Goal: Complete application form: Complete application form

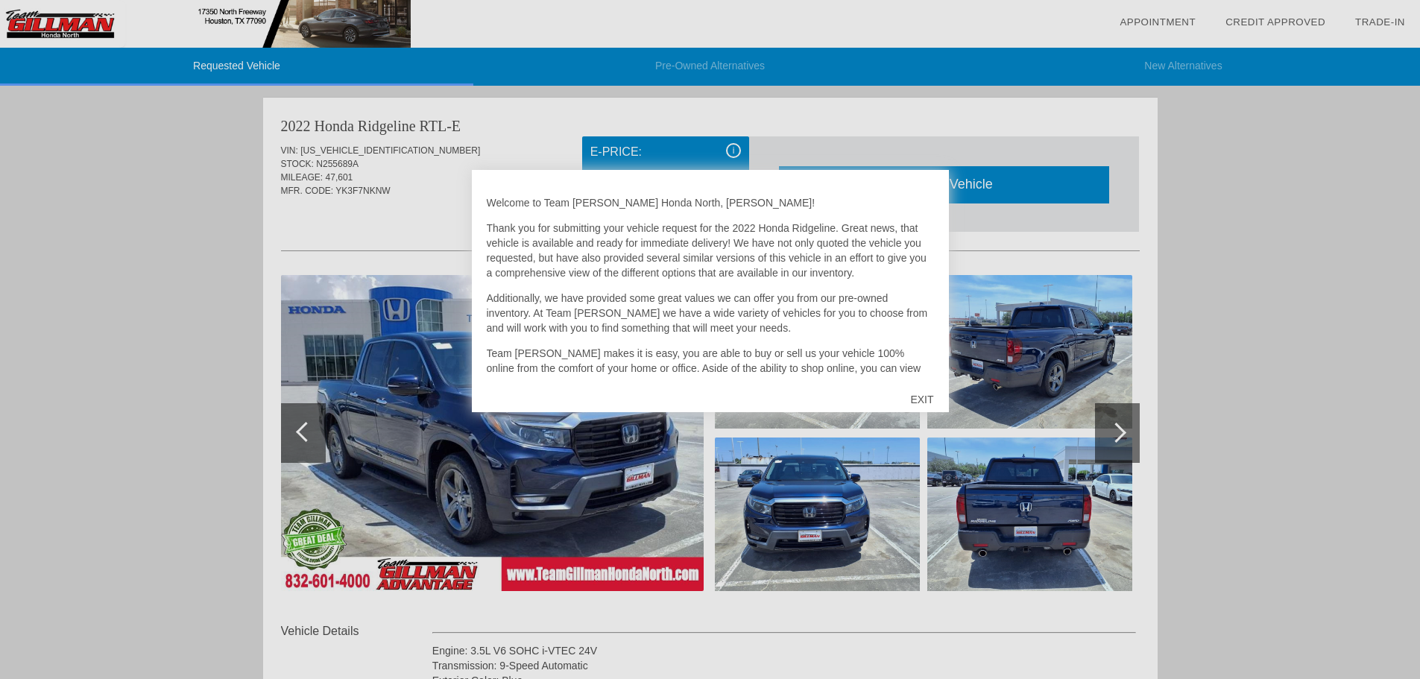
click at [1361, 297] on div at bounding box center [710, 339] width 1420 height 679
click at [925, 404] on div "EXIT" at bounding box center [921, 399] width 53 height 45
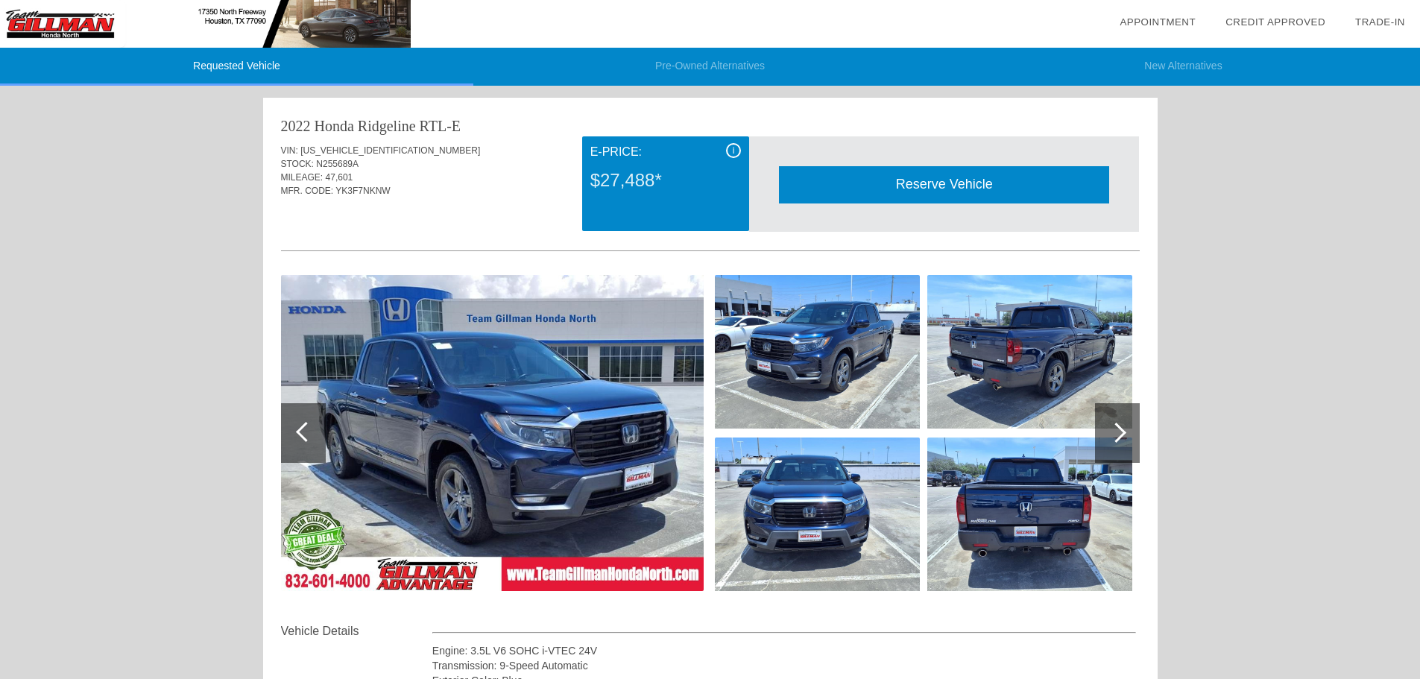
click at [586, 469] on img at bounding box center [492, 433] width 423 height 316
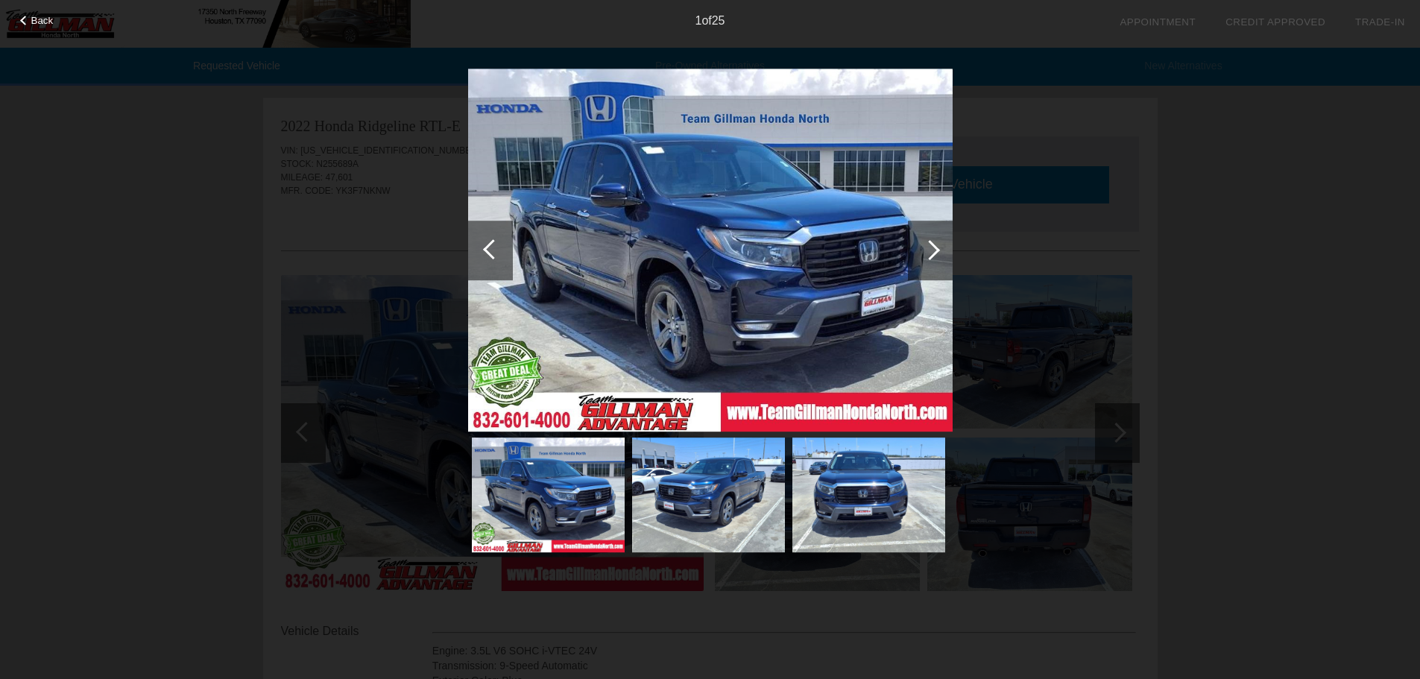
click at [931, 250] on div at bounding box center [930, 250] width 20 height 20
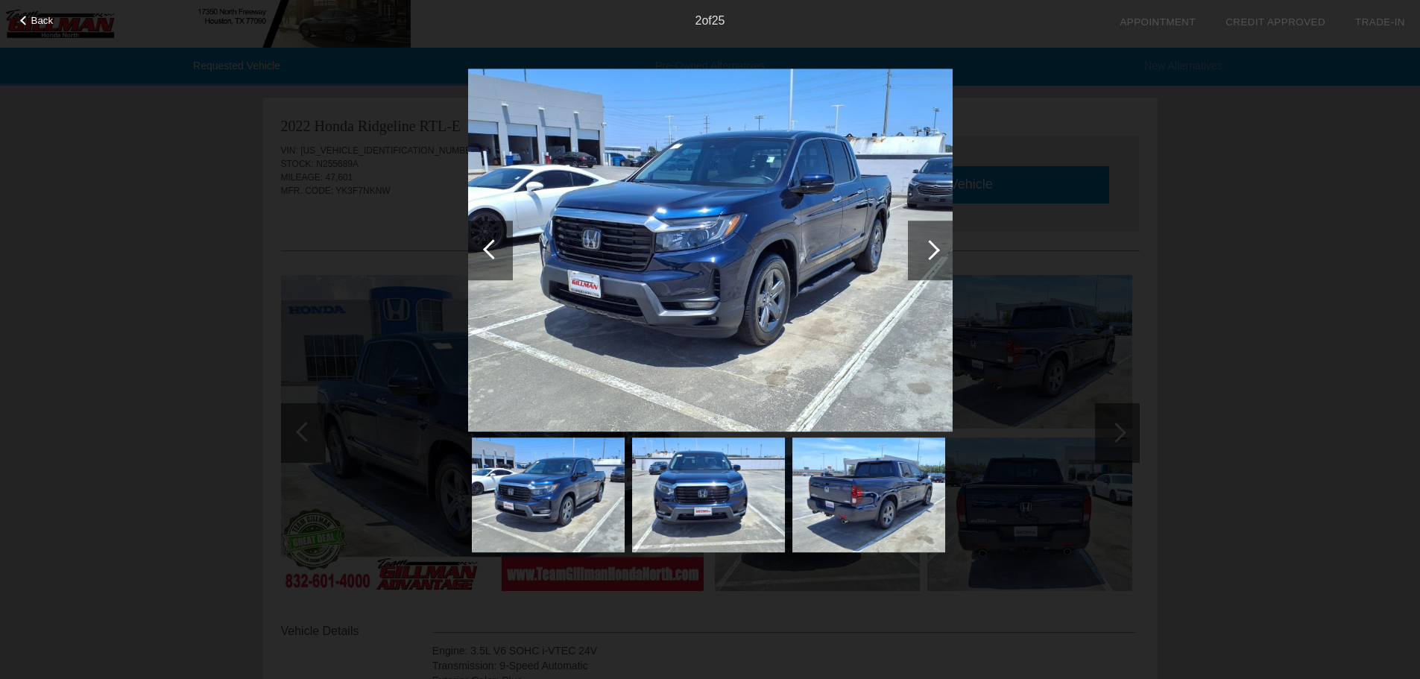
click at [931, 250] on div at bounding box center [930, 250] width 20 height 20
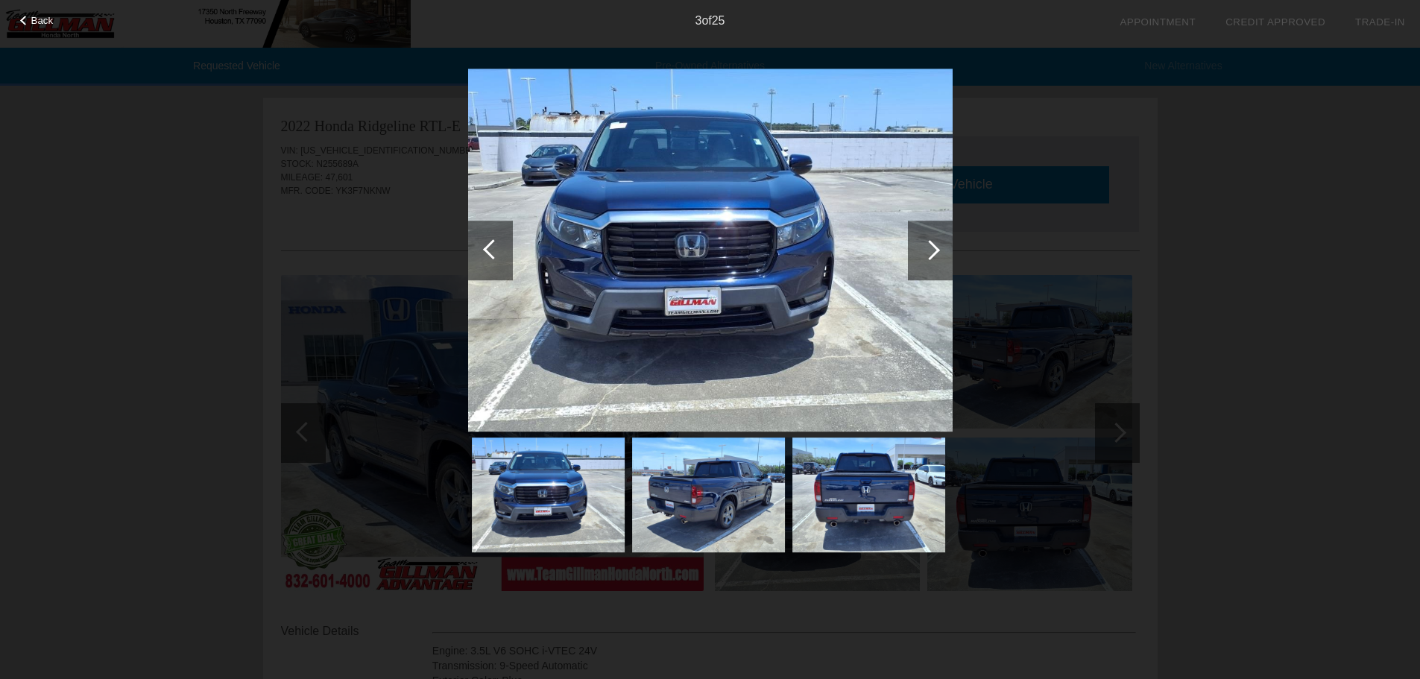
click at [931, 250] on div at bounding box center [930, 250] width 20 height 20
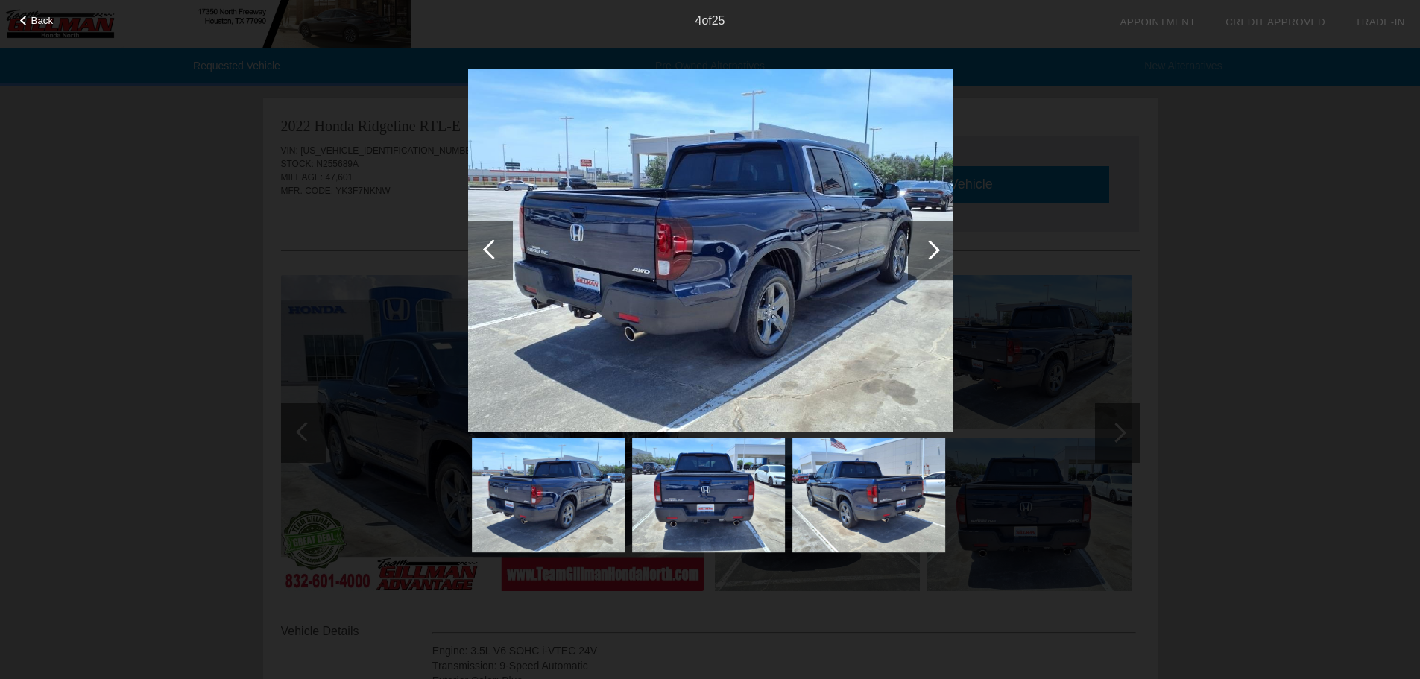
click at [936, 249] on div at bounding box center [930, 250] width 20 height 20
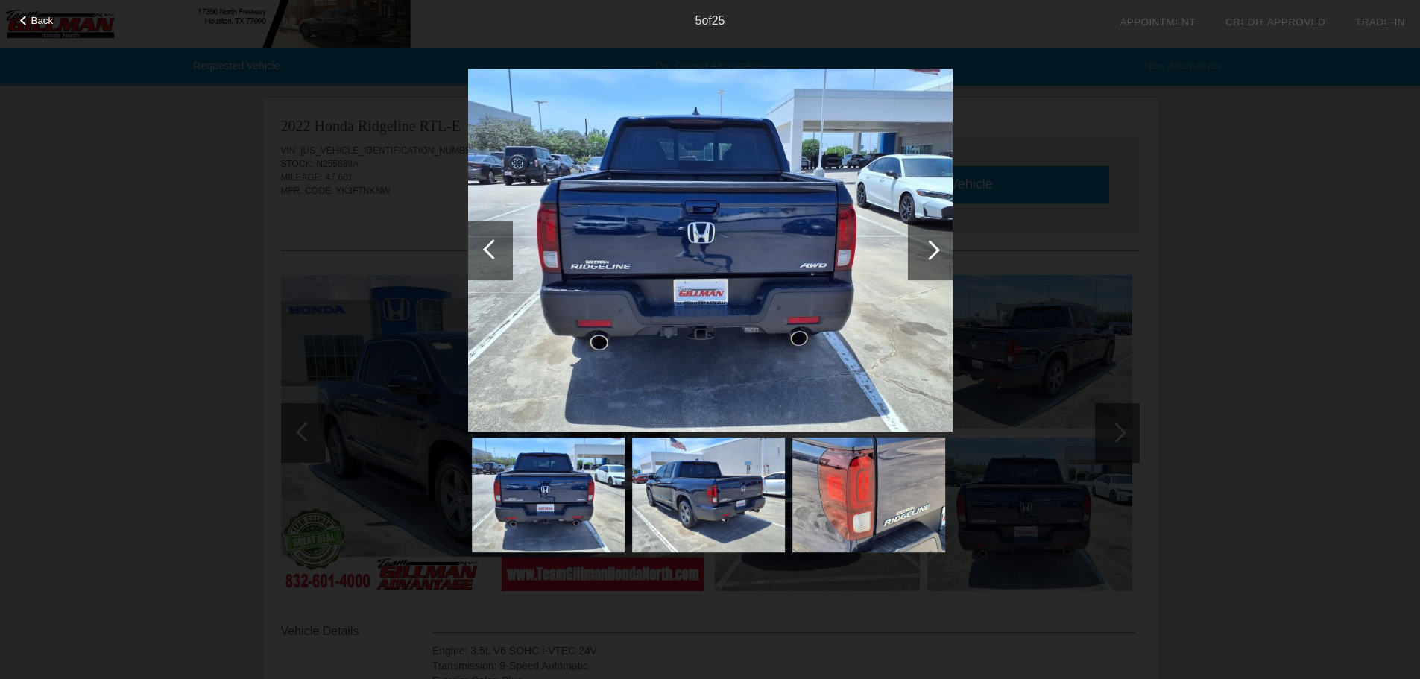
click at [936, 249] on div at bounding box center [930, 250] width 20 height 20
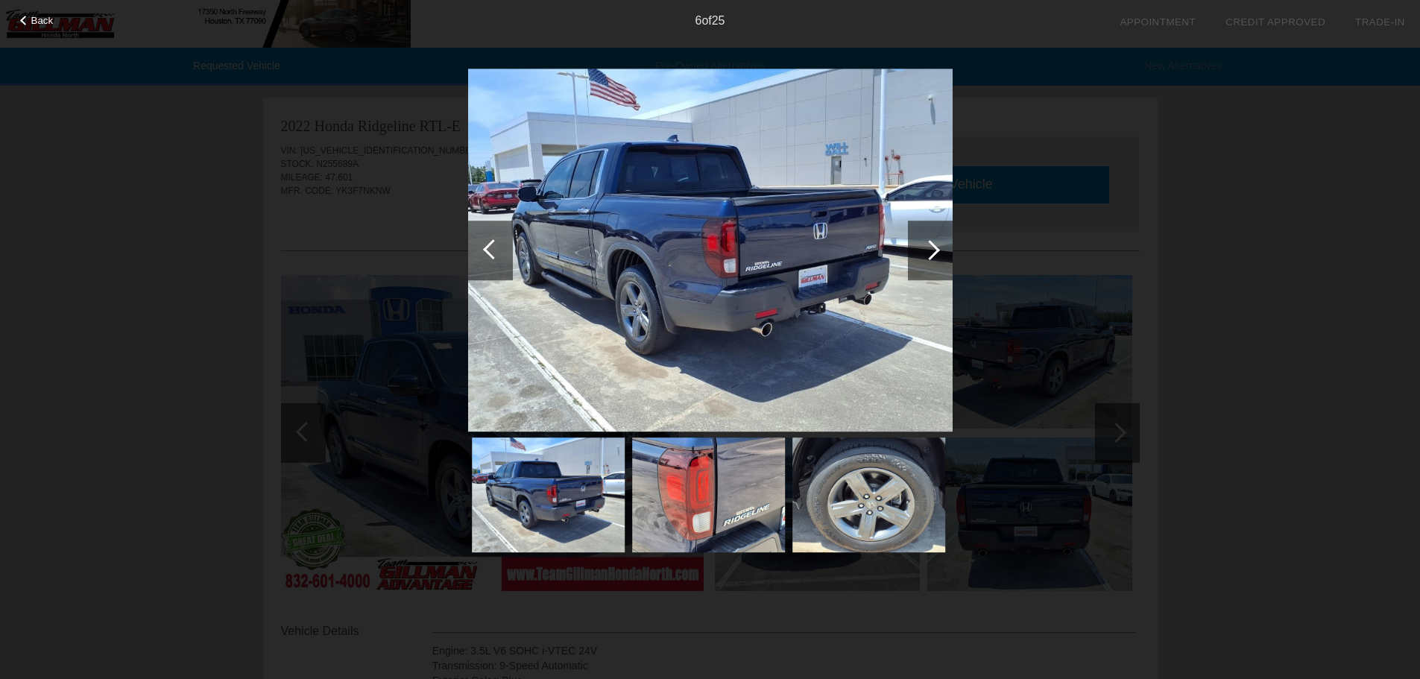
click at [936, 249] on div at bounding box center [930, 250] width 20 height 20
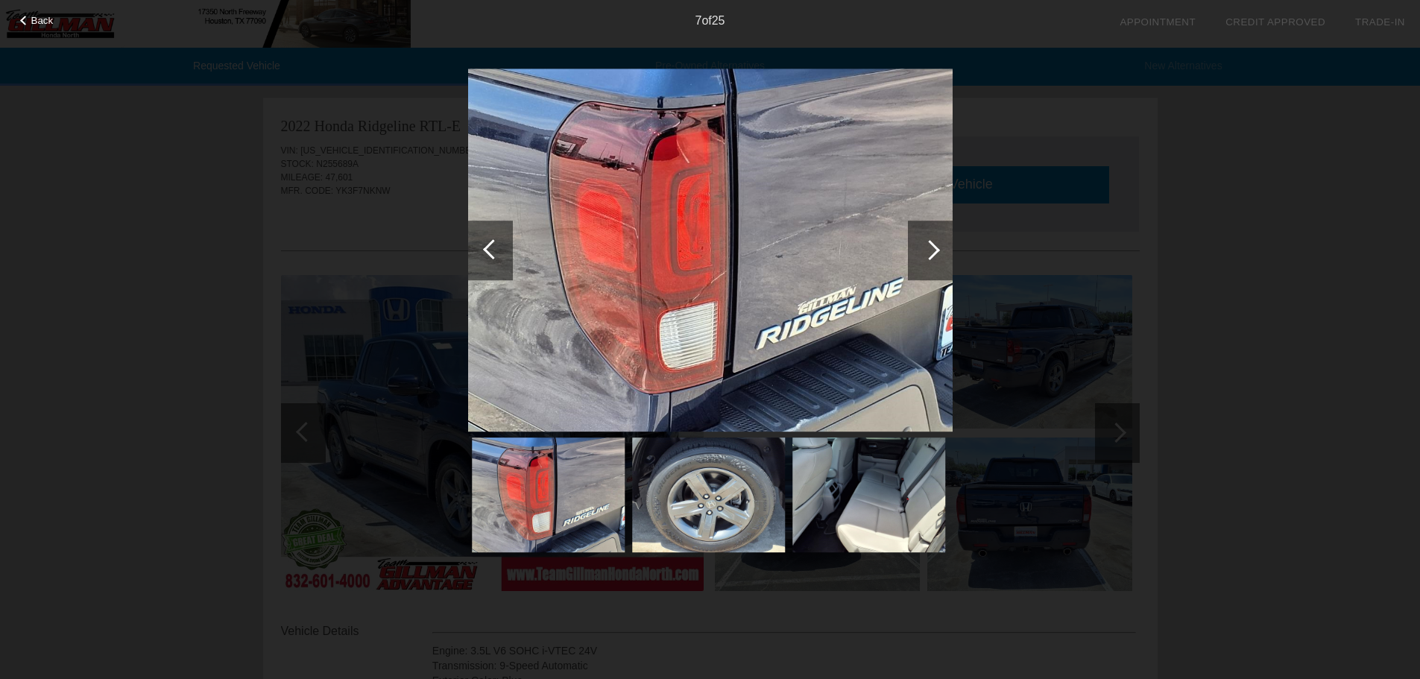
click at [936, 249] on div at bounding box center [930, 250] width 20 height 20
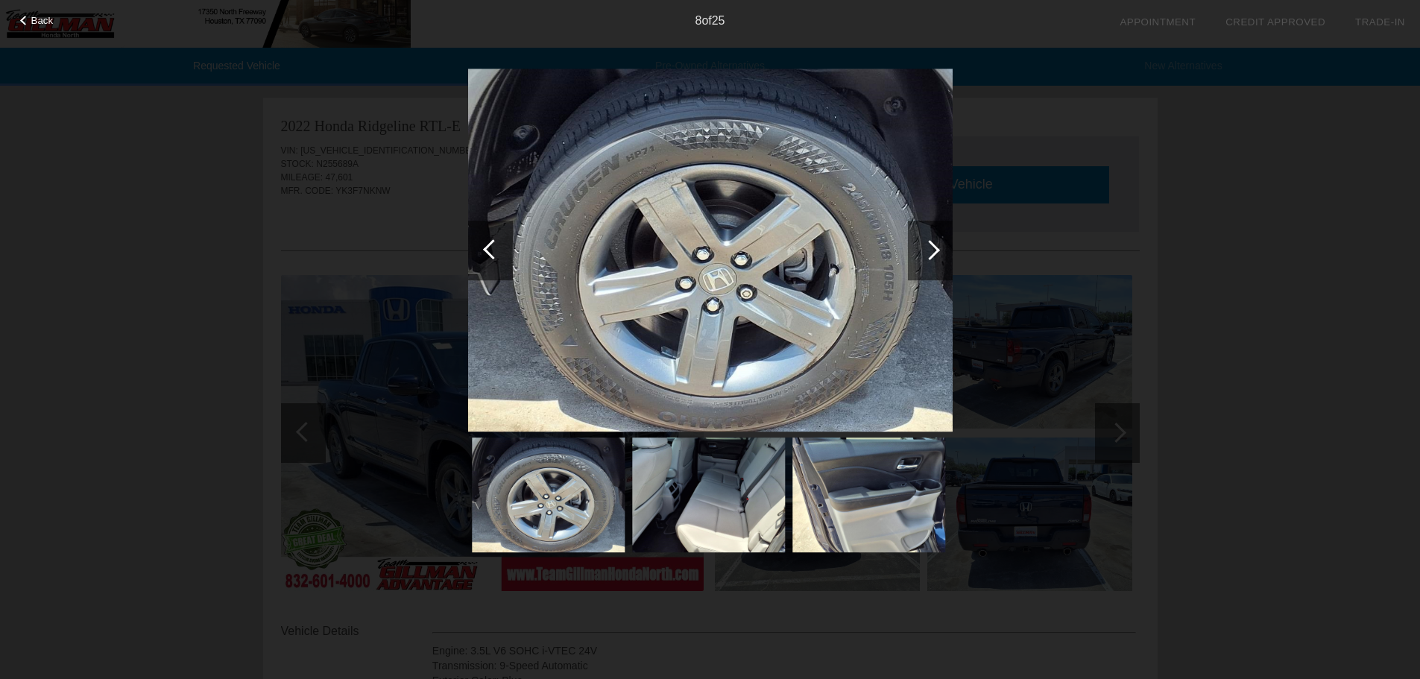
click at [494, 253] on div at bounding box center [493, 249] width 20 height 20
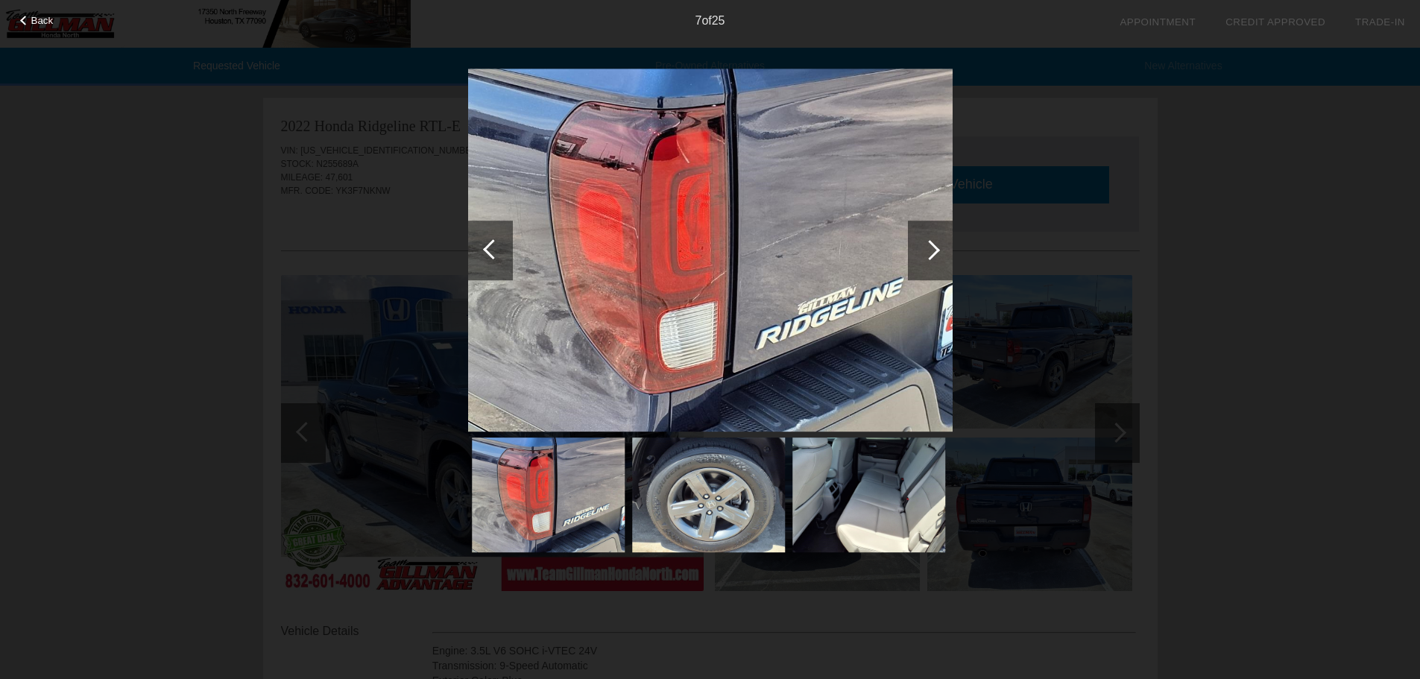
click at [931, 245] on div at bounding box center [930, 250] width 20 height 20
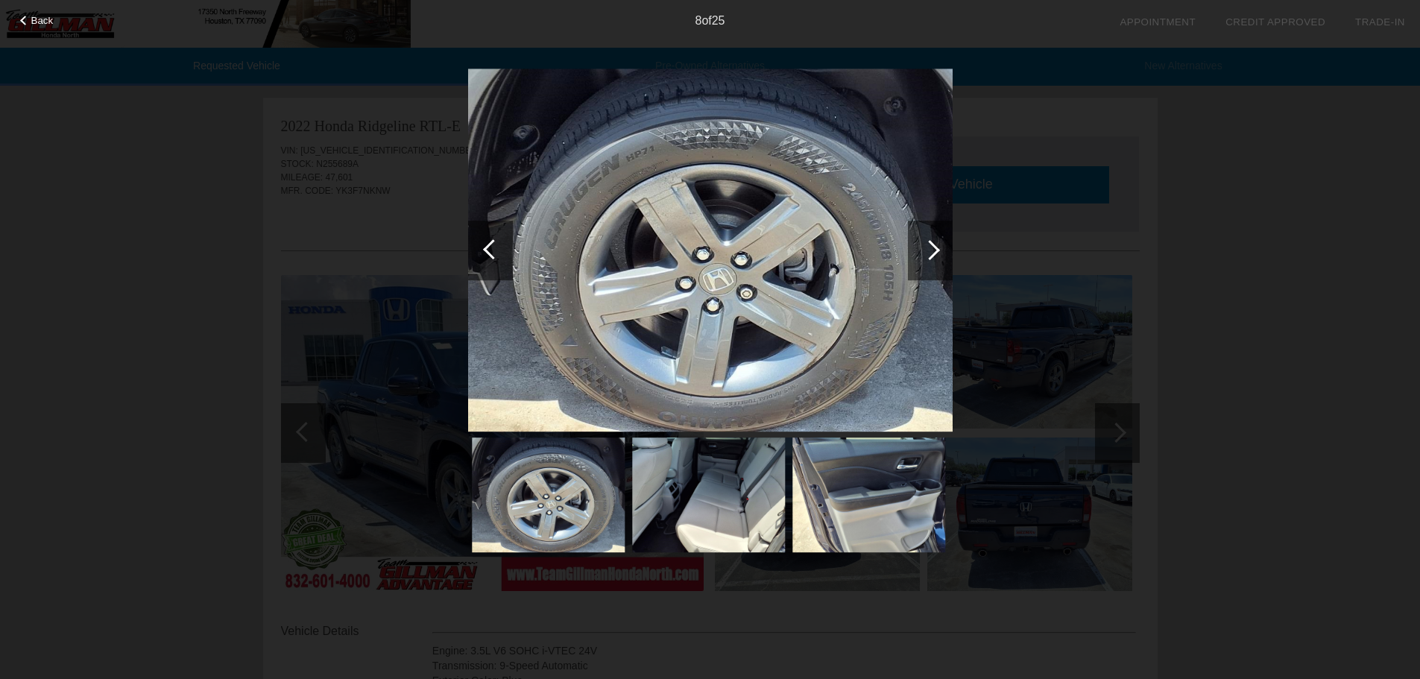
click at [931, 245] on div at bounding box center [930, 250] width 20 height 20
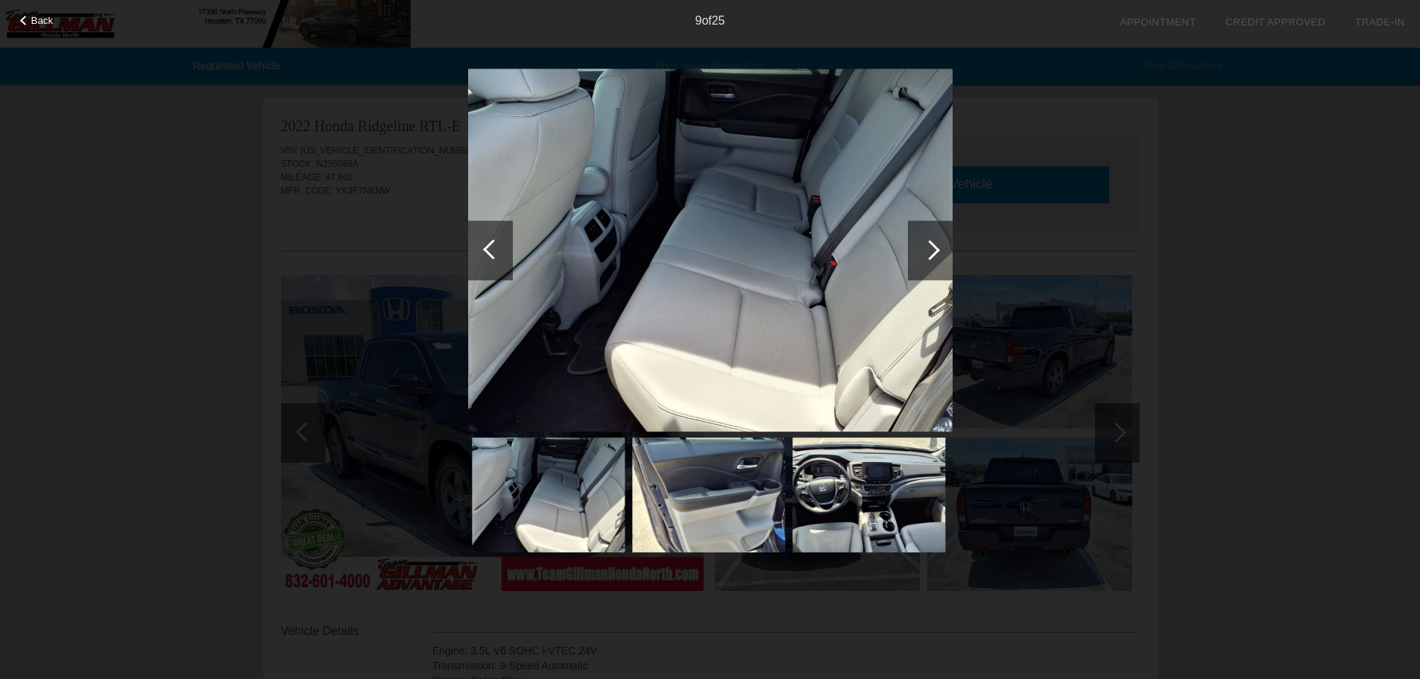
click at [931, 245] on div at bounding box center [930, 250] width 20 height 20
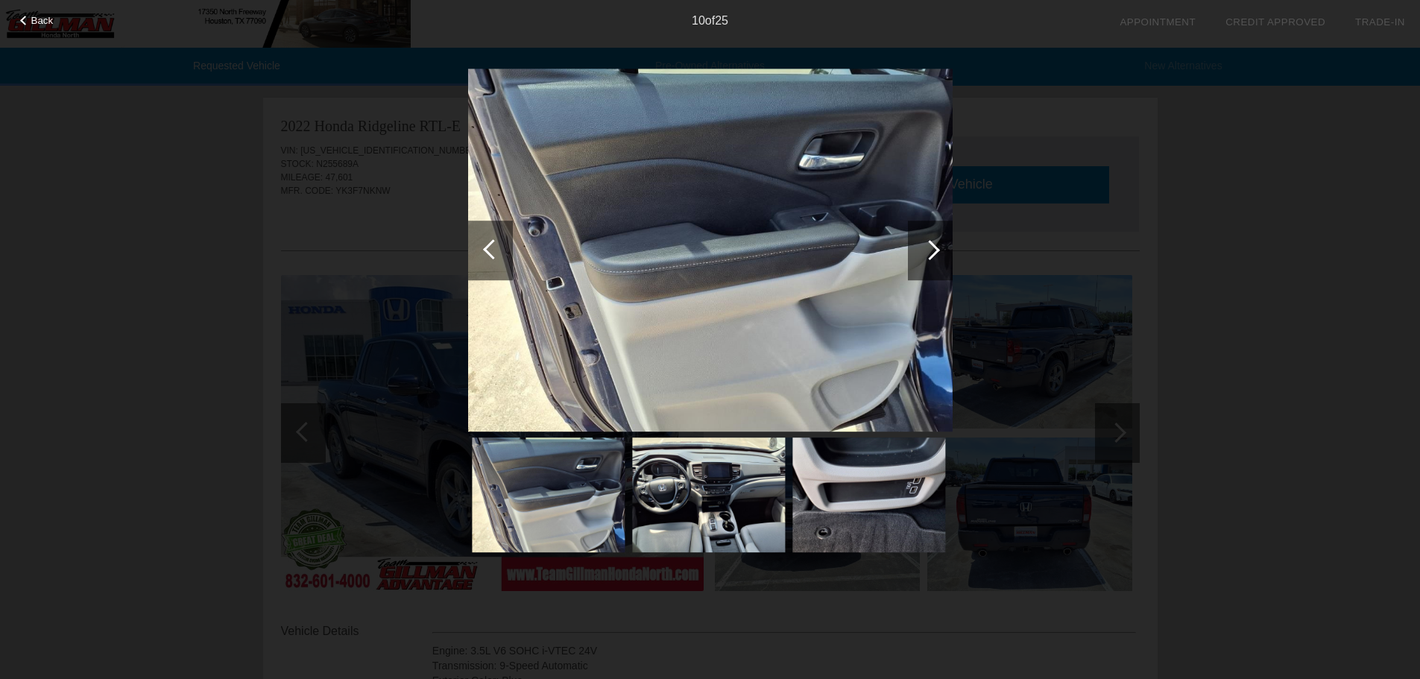
click at [931, 245] on div at bounding box center [930, 250] width 20 height 20
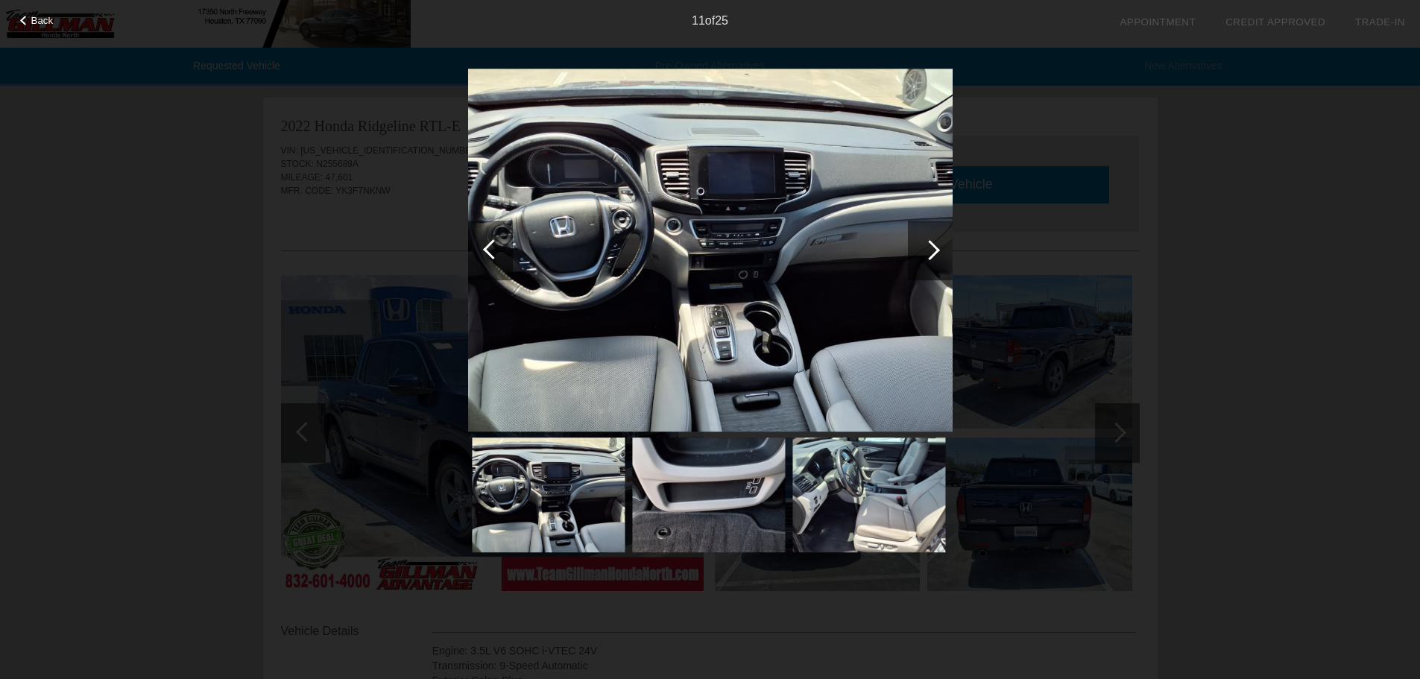
click at [931, 245] on div at bounding box center [930, 250] width 20 height 20
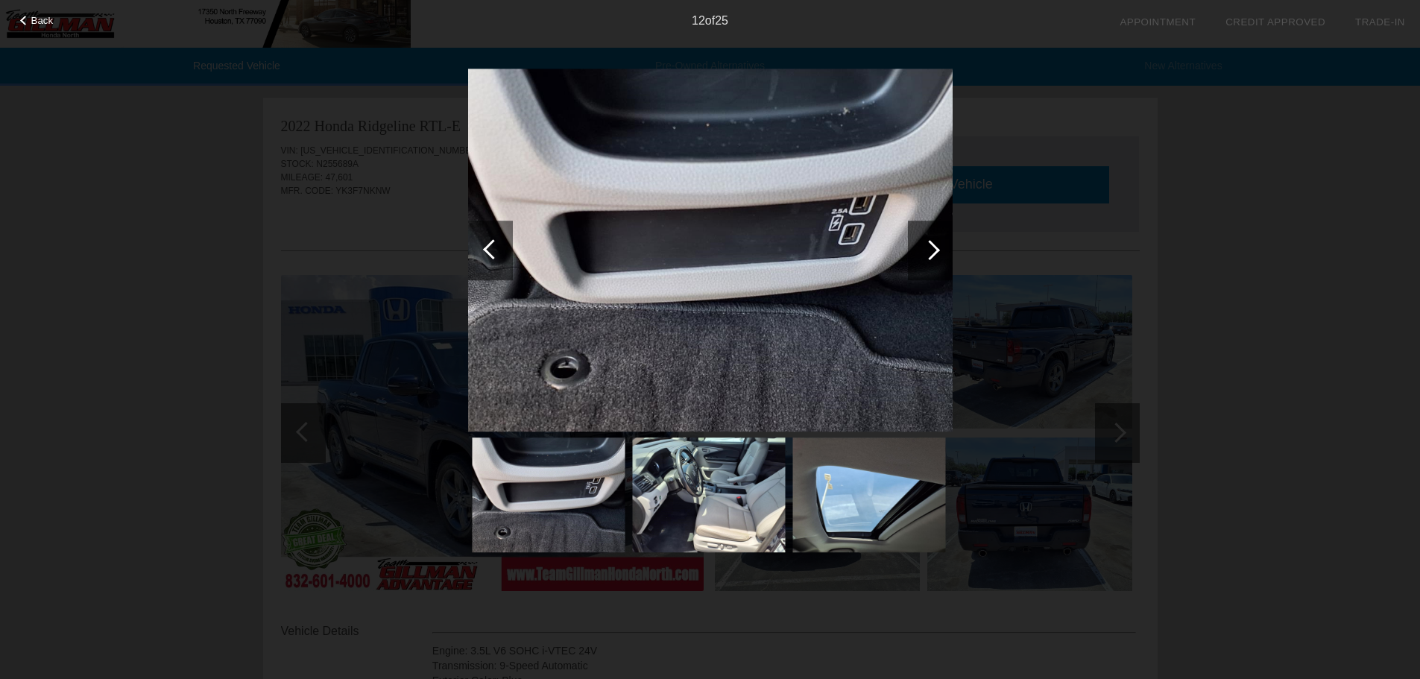
click at [931, 245] on div at bounding box center [930, 250] width 20 height 20
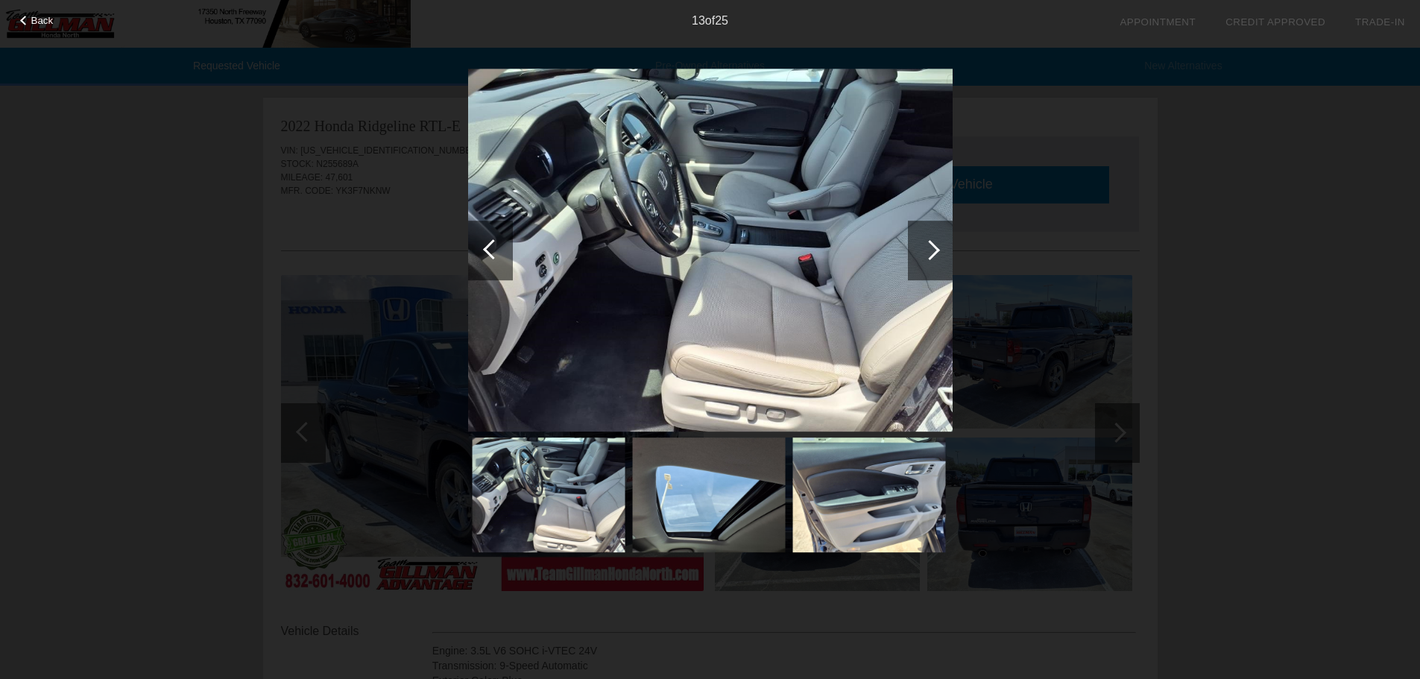
click at [483, 256] on div at bounding box center [490, 251] width 45 height 60
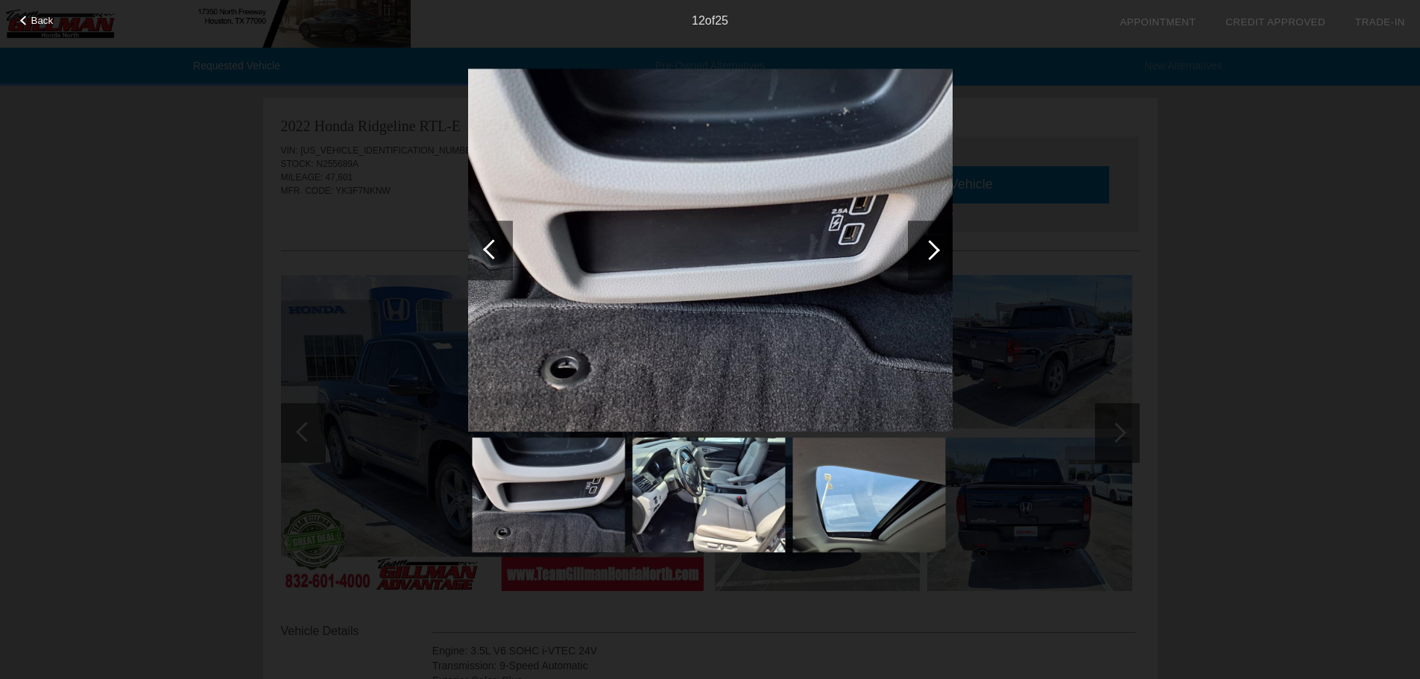
click at [940, 248] on div at bounding box center [930, 251] width 45 height 60
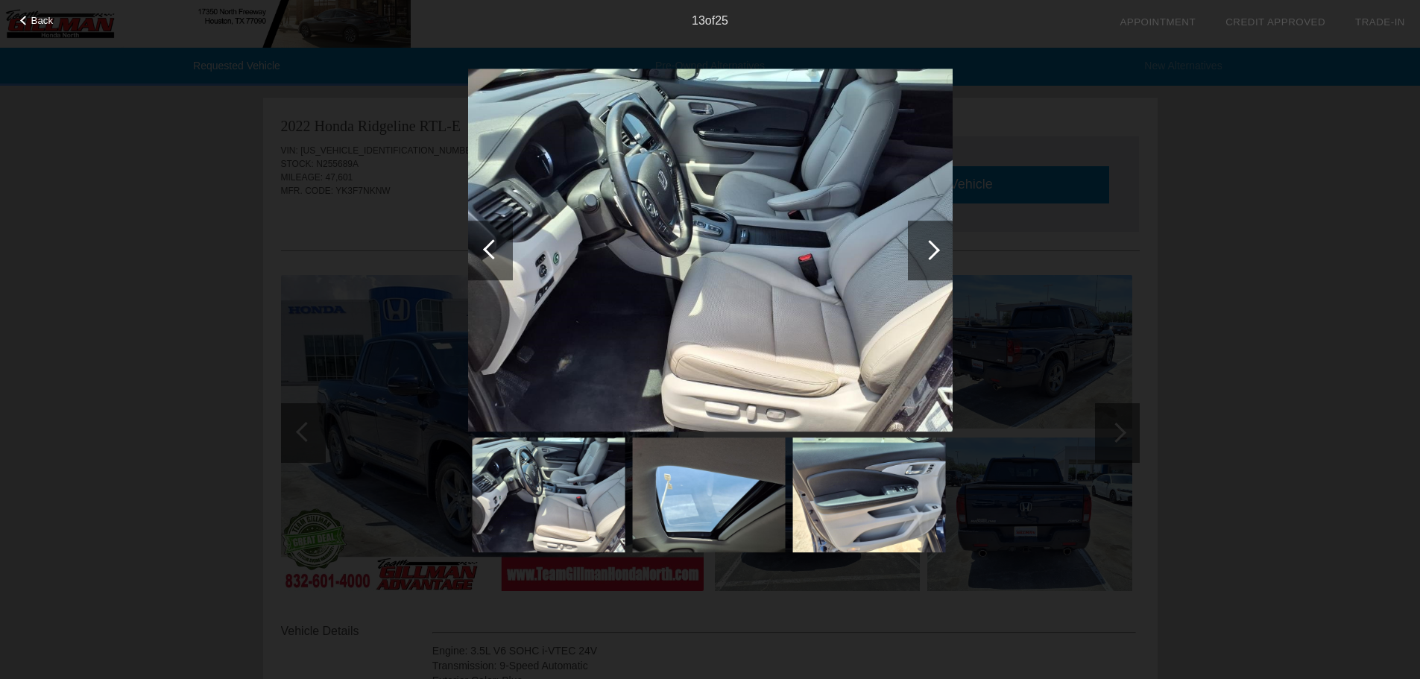
click at [940, 248] on div at bounding box center [930, 251] width 45 height 60
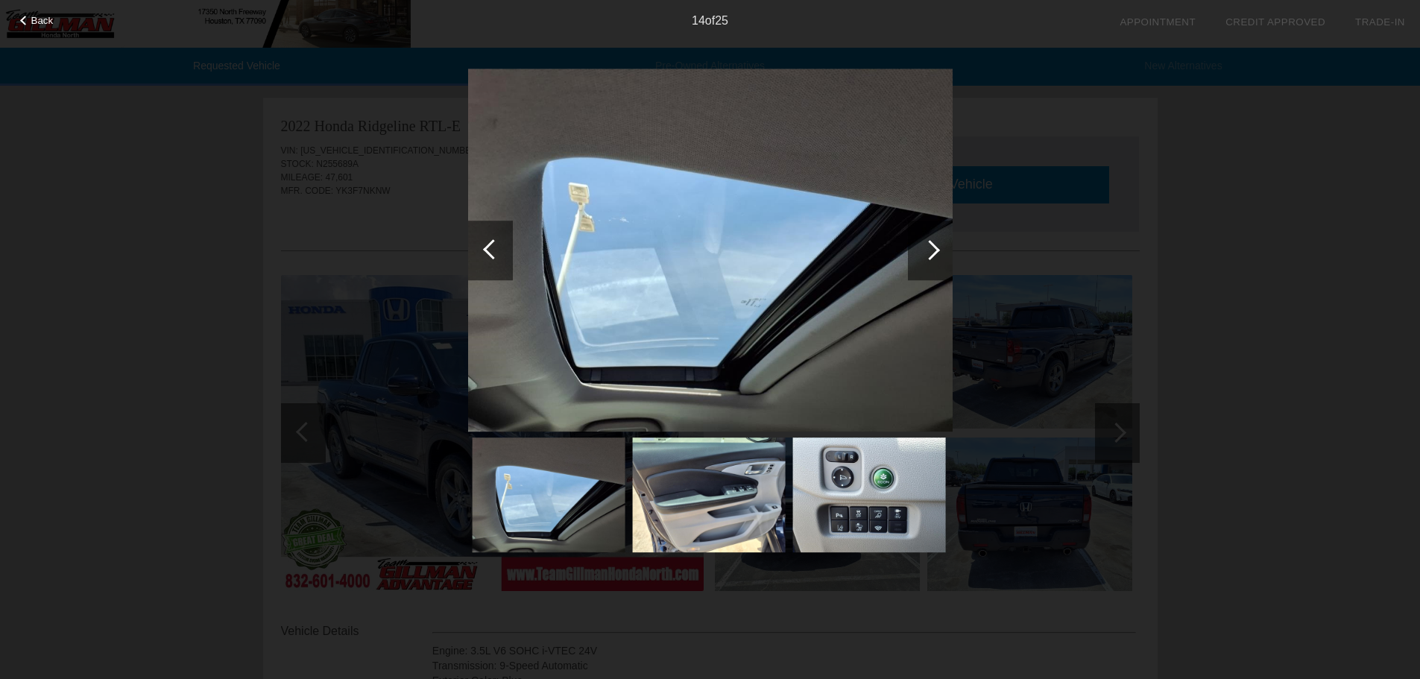
click at [940, 248] on div at bounding box center [930, 251] width 45 height 60
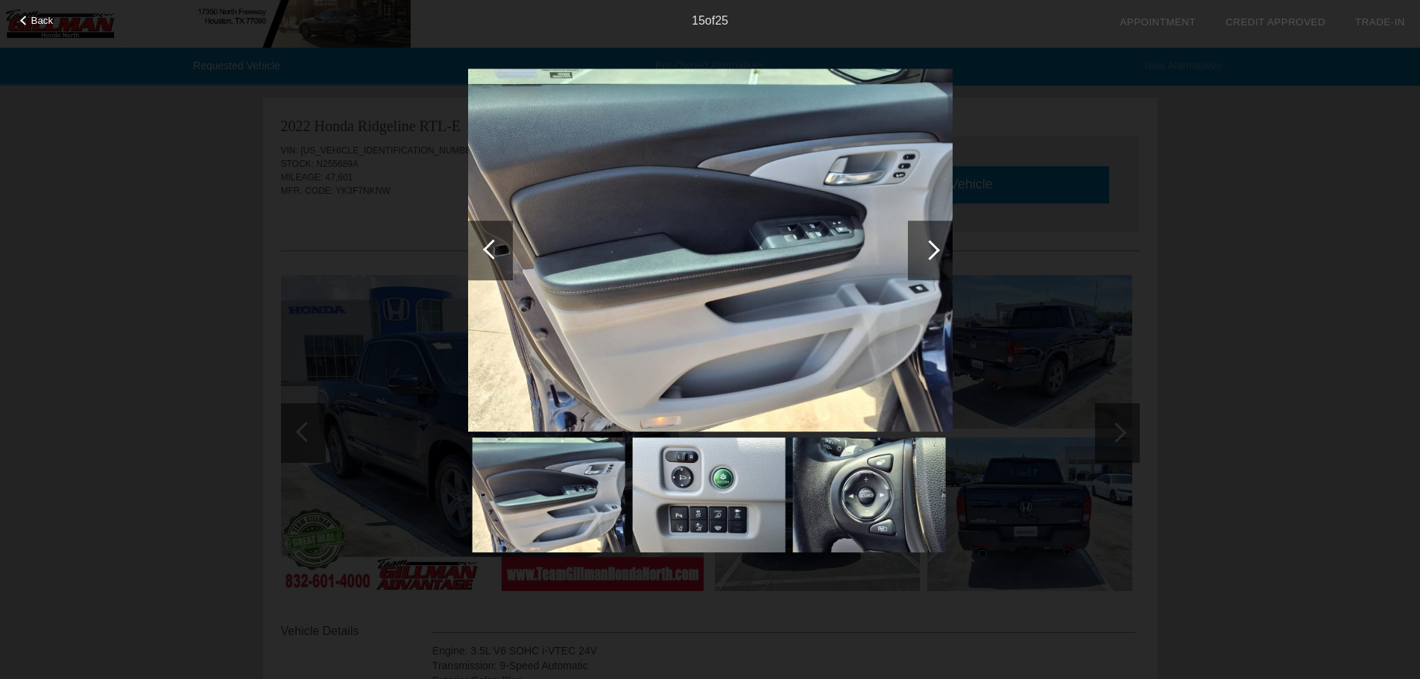
click at [940, 248] on div at bounding box center [930, 251] width 45 height 60
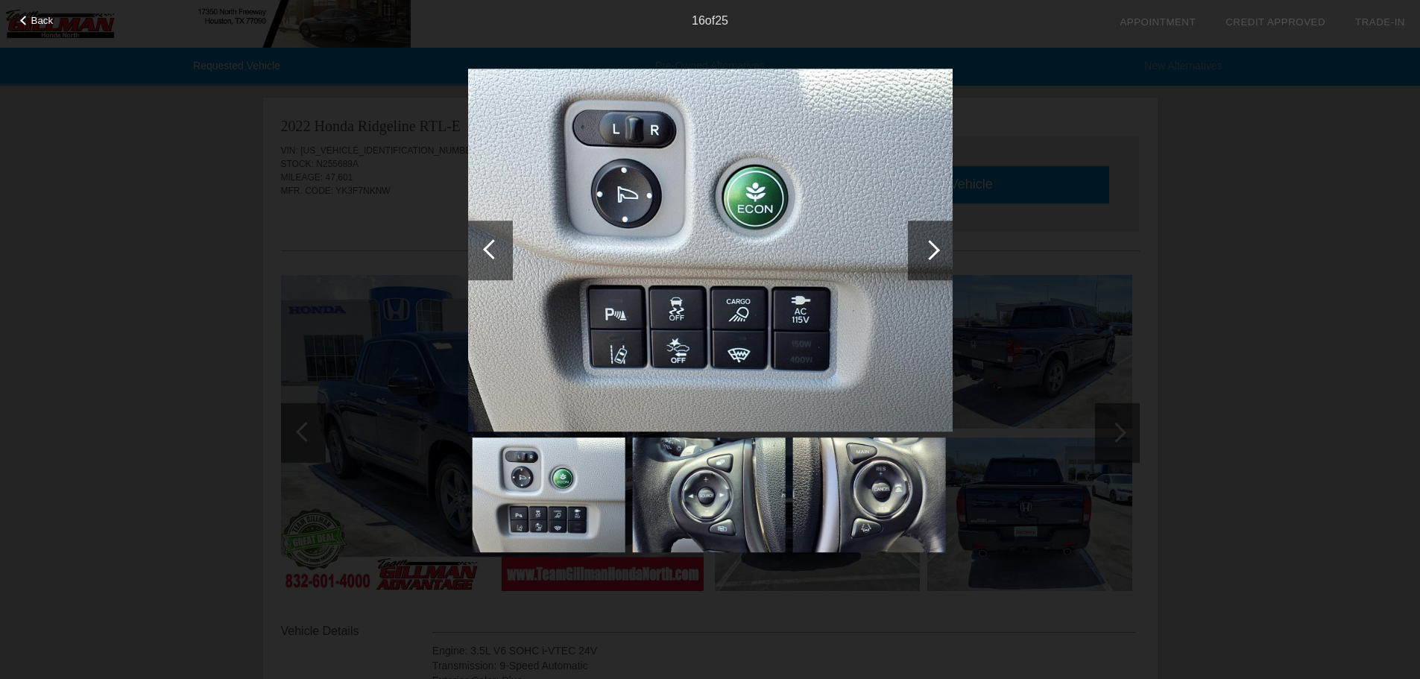
click at [940, 248] on div at bounding box center [930, 251] width 45 height 60
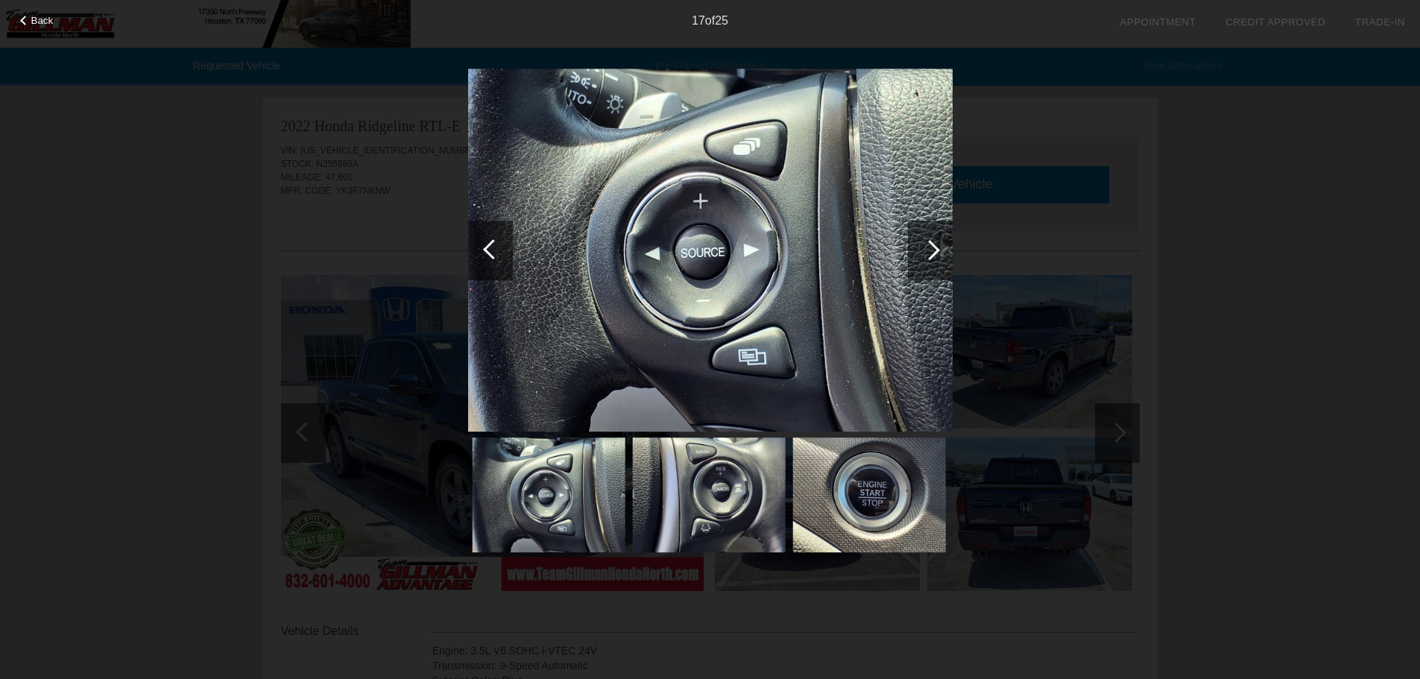
click at [940, 248] on div at bounding box center [930, 251] width 45 height 60
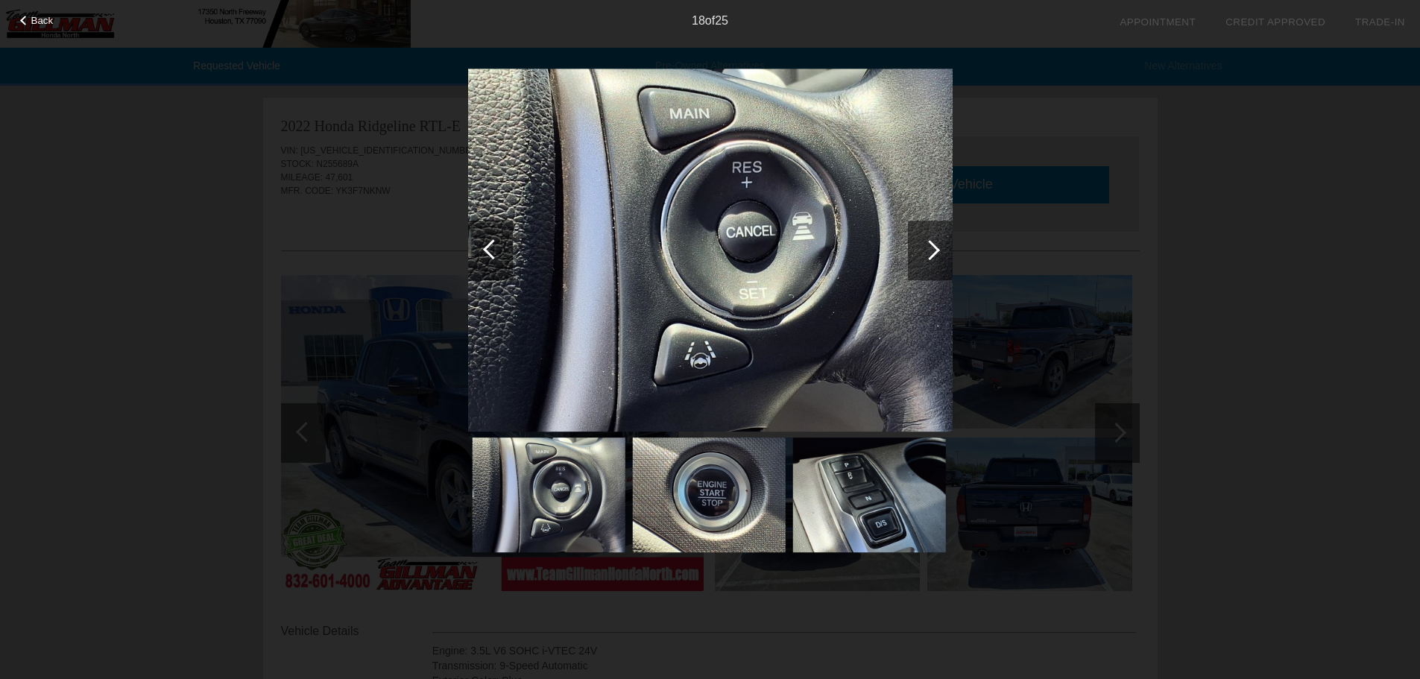
click at [940, 248] on div at bounding box center [930, 251] width 45 height 60
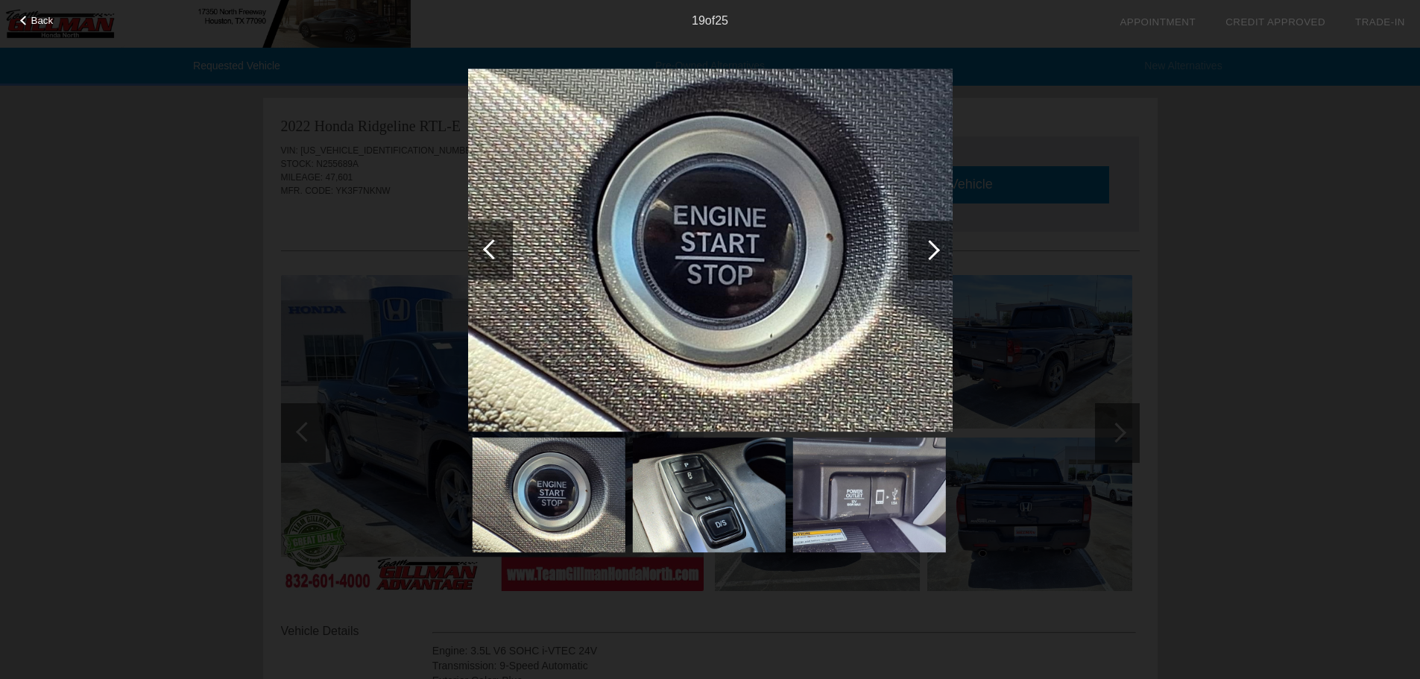
click at [927, 253] on div at bounding box center [930, 250] width 20 height 20
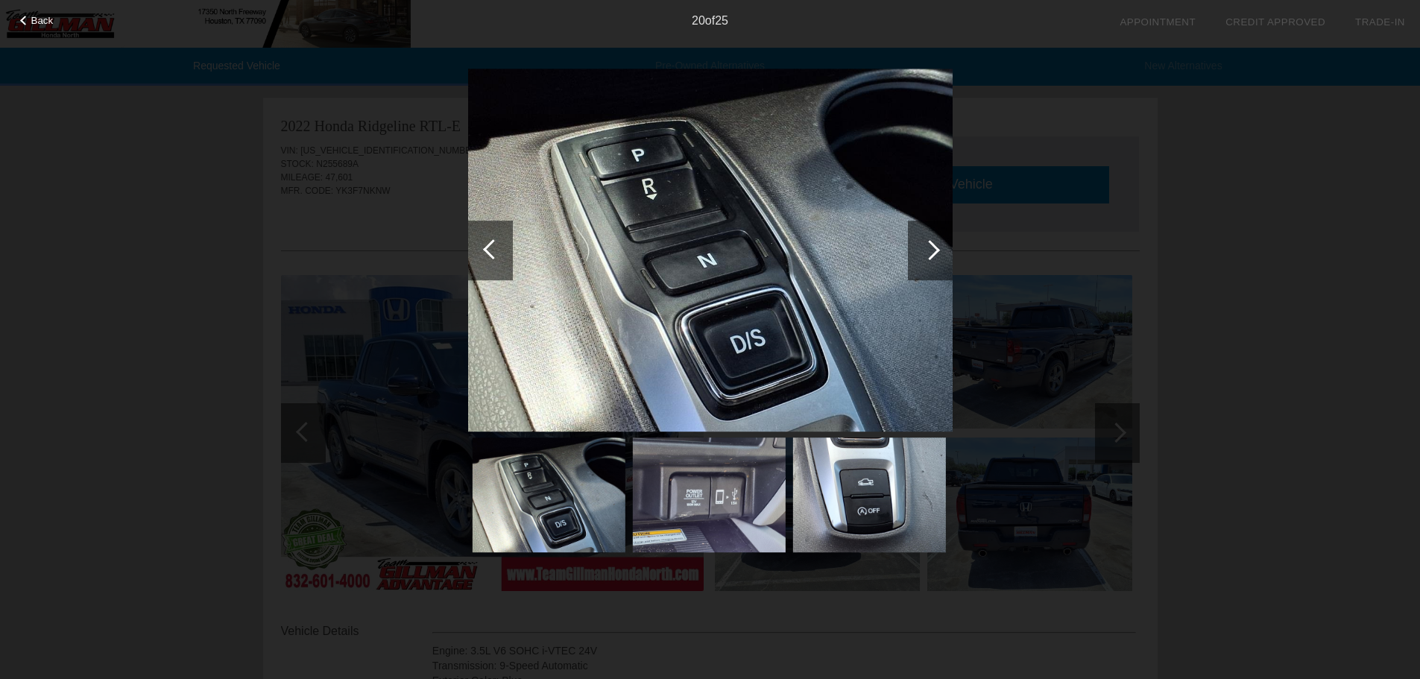
click at [23, 23] on div at bounding box center [25, 21] width 10 height 10
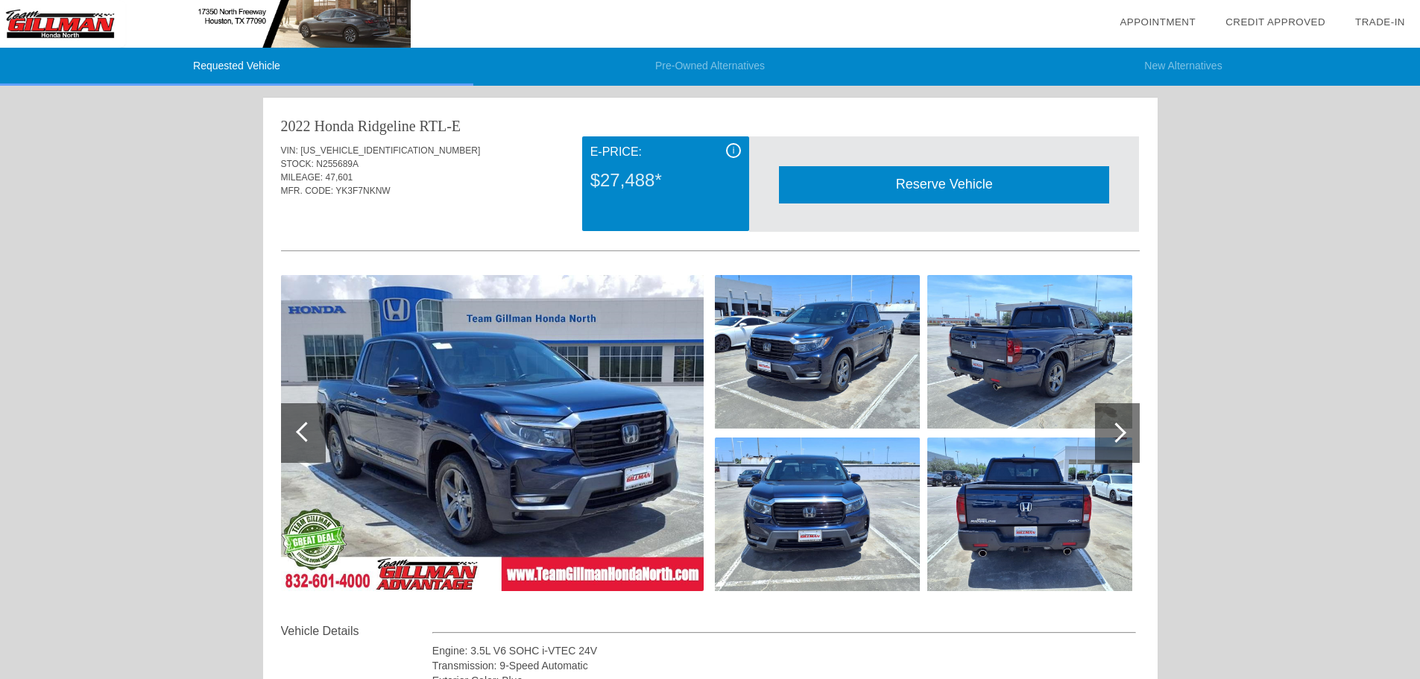
click at [92, 25] on img at bounding box center [205, 24] width 411 height 48
